Goal: Entertainment & Leisure: Consume media (video, audio)

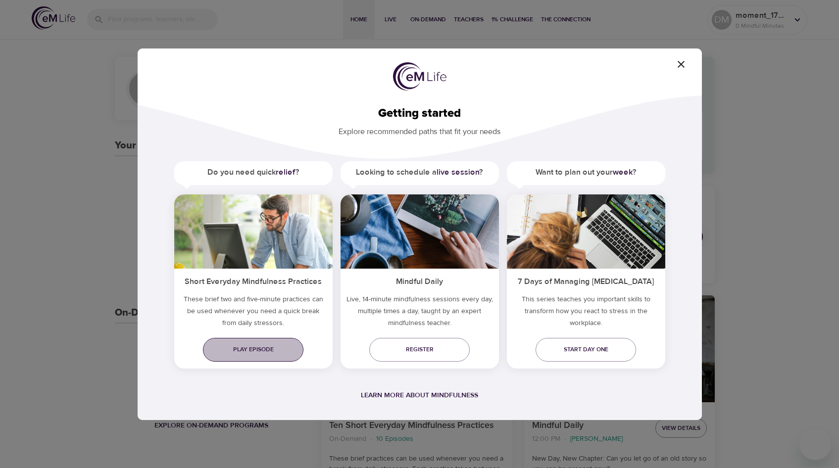
click at [250, 351] on span "Play episode" at bounding box center [253, 349] width 85 height 10
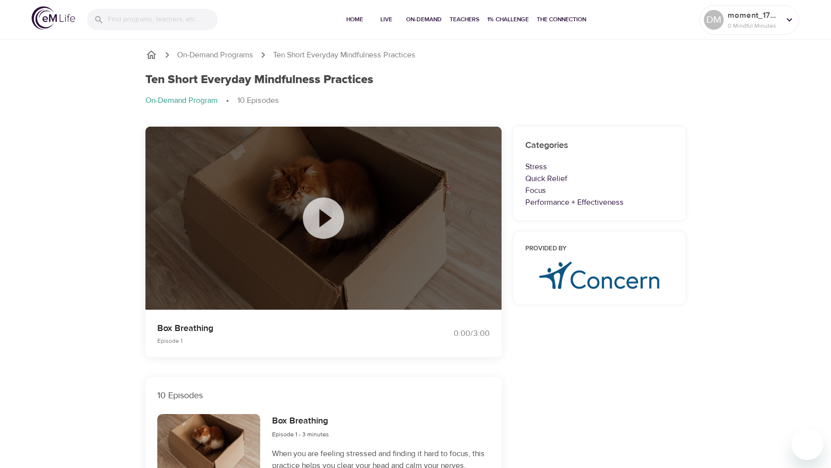
click at [319, 218] on icon at bounding box center [323, 217] width 41 height 41
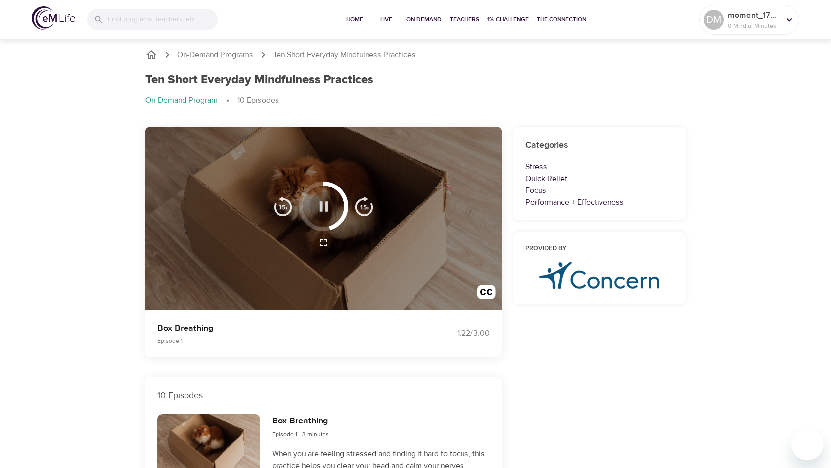
click at [324, 207] on icon "button" at bounding box center [323, 206] width 17 height 17
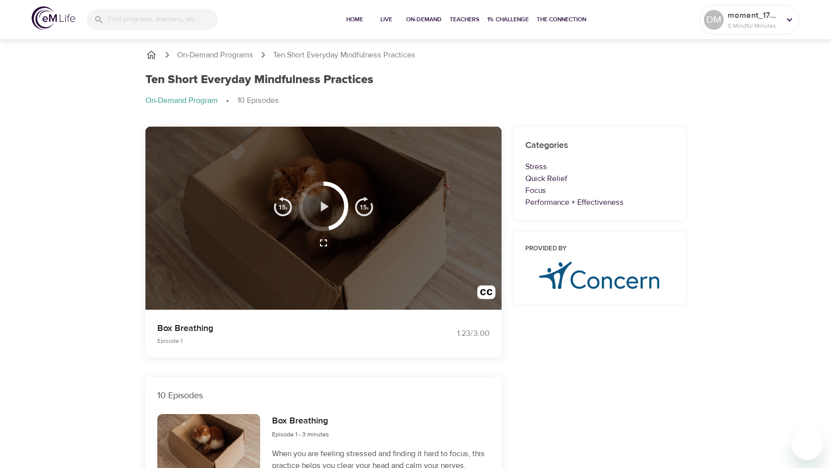
click at [321, 206] on icon "button" at bounding box center [323, 206] width 17 height 17
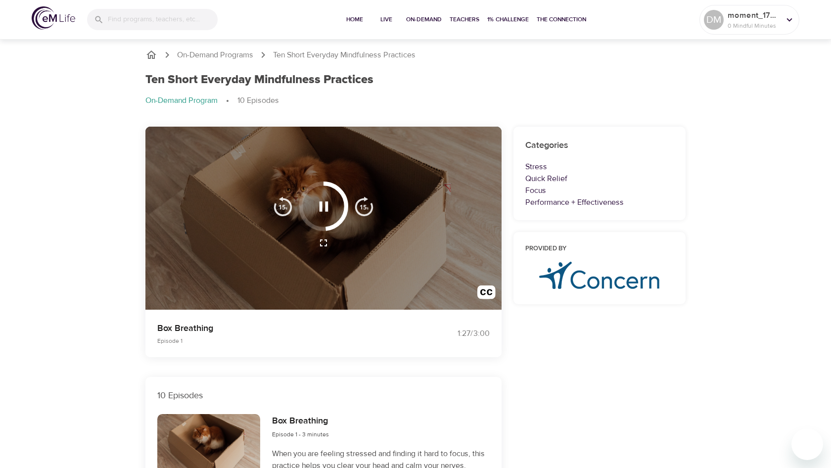
click at [327, 206] on icon "button" at bounding box center [323, 206] width 9 height 10
